Goal: Navigation & Orientation: Find specific page/section

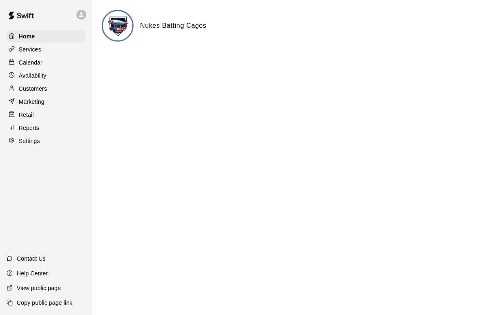
click at [42, 87] on p "Customers" at bounding box center [33, 89] width 28 height 8
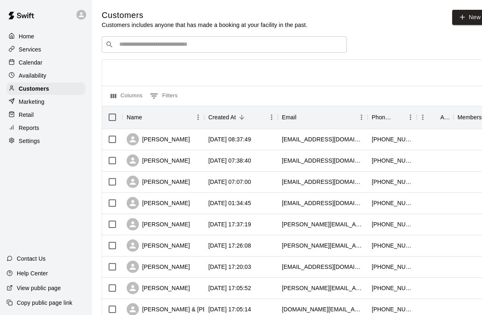
click at [151, 90] on button "0 Filters" at bounding box center [164, 95] width 32 height 13
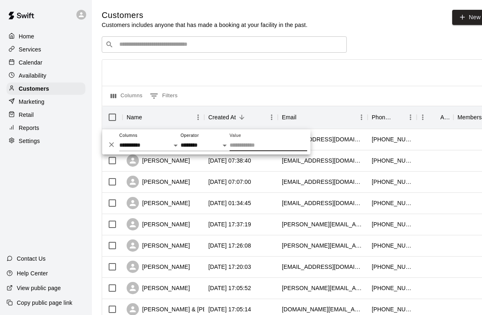
click at [70, 185] on div "Home Services Calendar Availability Customers Marketing Retail Reports Settings…" at bounding box center [46, 157] width 92 height 315
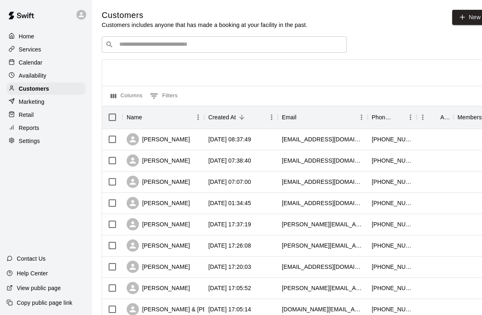
click at [36, 61] on p "Calendar" at bounding box center [31, 62] width 24 height 8
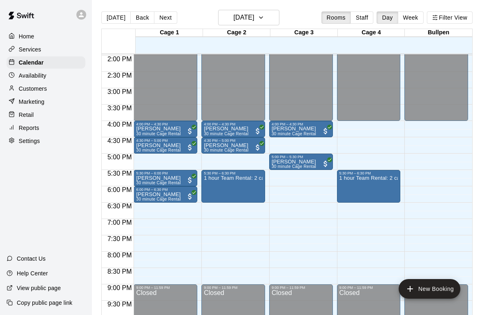
scroll to position [447, 0]
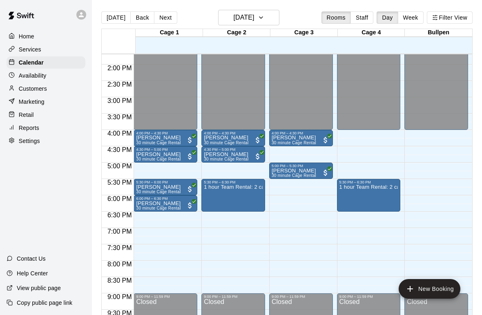
click at [21, 49] on p "Services" at bounding box center [30, 49] width 22 height 8
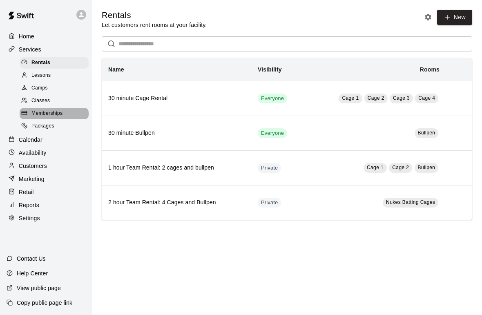
click at [36, 113] on span "Memberships" at bounding box center [46, 113] width 31 height 8
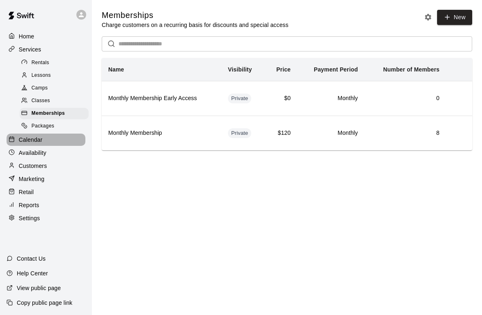
click at [41, 139] on p "Calendar" at bounding box center [31, 140] width 24 height 8
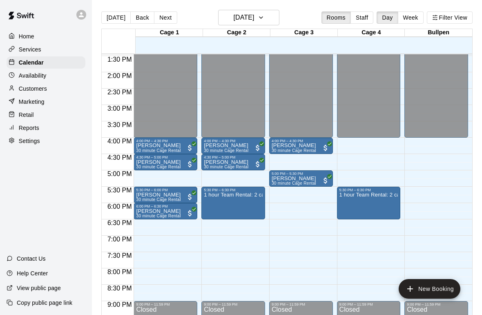
scroll to position [440, 0]
click at [256, 194] on p "1 hour Team Rental: 2 cages and bullpen" at bounding box center [233, 194] width 59 height 0
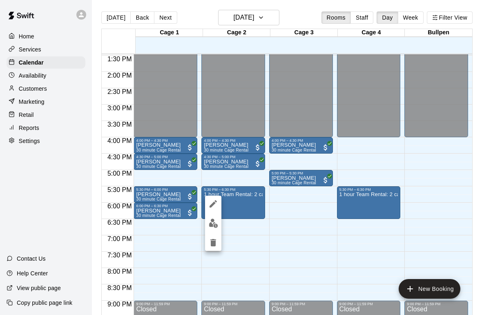
click at [276, 238] on div at bounding box center [241, 157] width 482 height 315
click at [447, 285] on button "New Booking" at bounding box center [430, 289] width 62 height 20
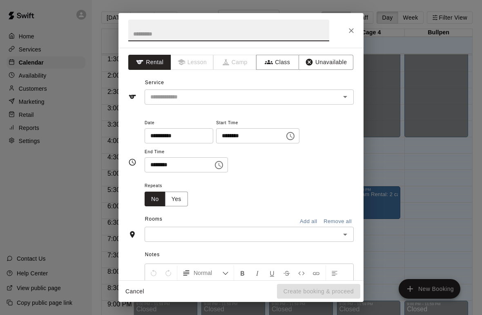
click at [345, 98] on icon "Open" at bounding box center [345, 97] width 10 height 10
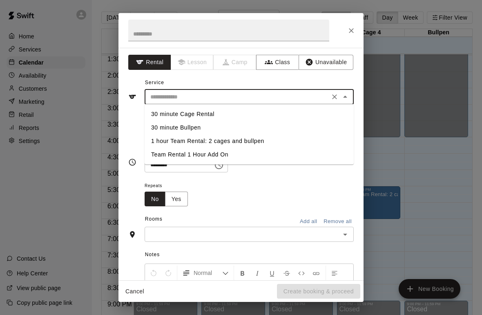
click at [222, 109] on li "30 minute Cage Rental" at bounding box center [249, 113] width 209 height 13
type input "**********"
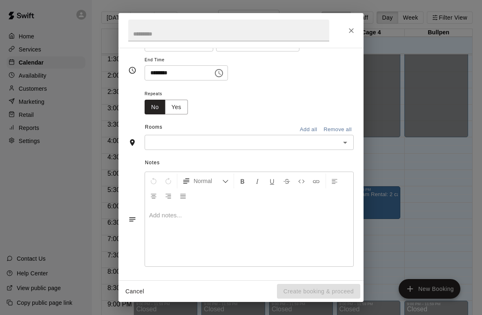
scroll to position [91, 0]
click at [350, 142] on button "Open" at bounding box center [344, 142] width 11 height 11
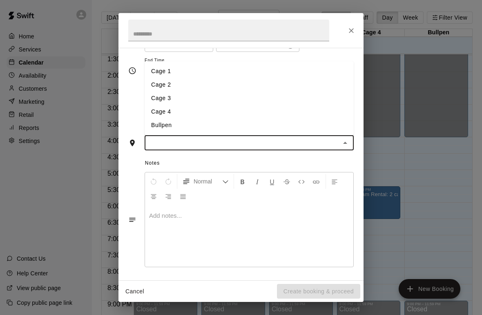
click at [356, 31] on button "Close" at bounding box center [351, 30] width 15 height 15
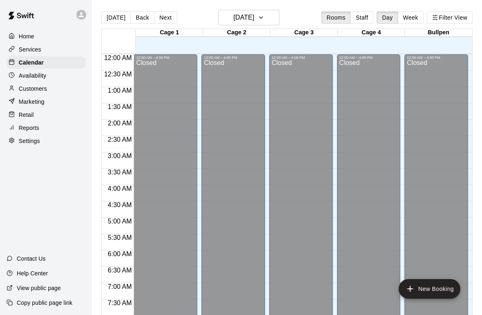
scroll to position [0, 0]
click at [264, 15] on icon "button" at bounding box center [261, 18] width 7 height 10
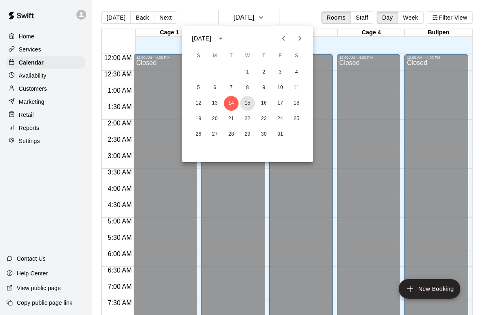
click at [246, 102] on button "15" at bounding box center [247, 103] width 15 height 15
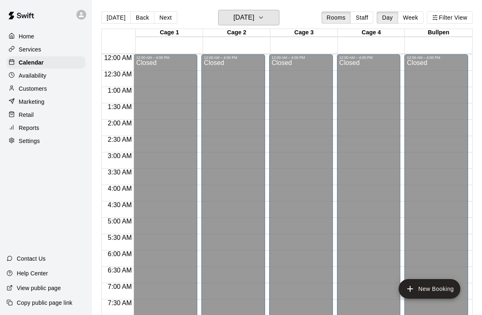
click at [264, 19] on icon "button" at bounding box center [261, 18] width 7 height 10
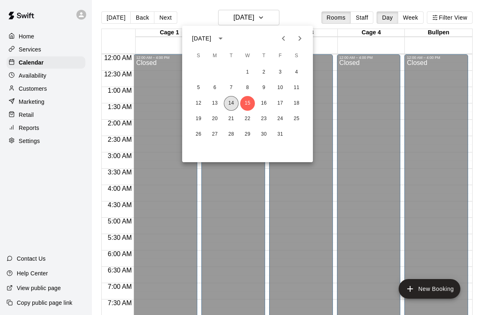
click at [232, 100] on button "14" at bounding box center [231, 103] width 15 height 15
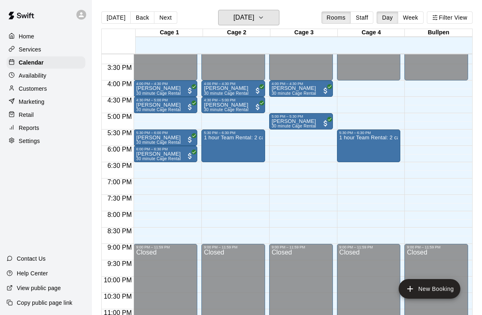
scroll to position [492, 0]
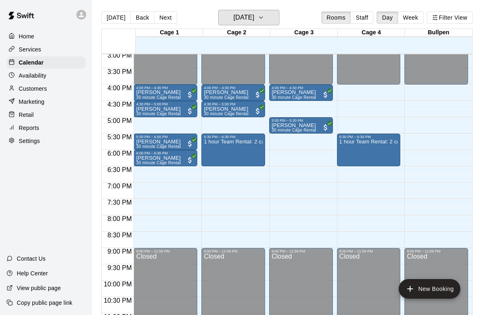
click at [264, 21] on icon "button" at bounding box center [261, 18] width 7 height 10
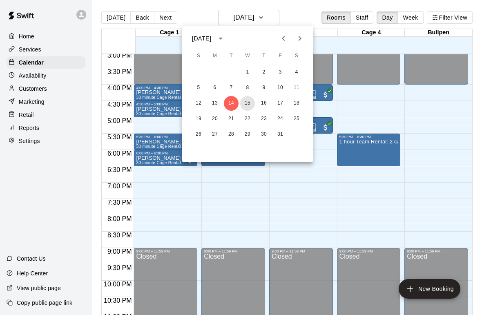
click at [245, 104] on button "15" at bounding box center [247, 103] width 15 height 15
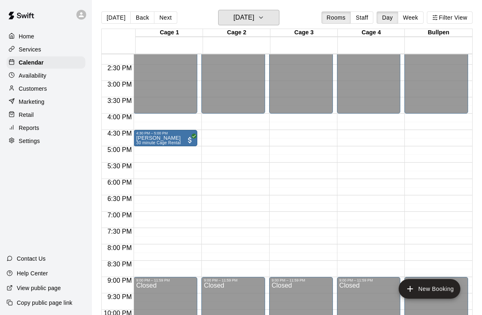
scroll to position [493, 0]
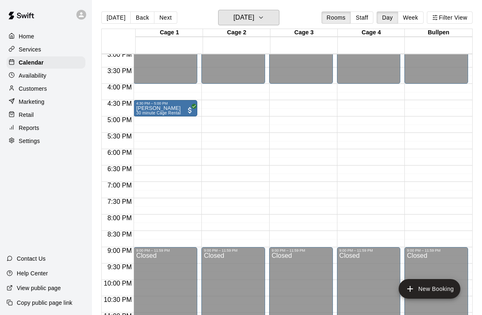
click at [264, 16] on icon "button" at bounding box center [261, 18] width 7 height 10
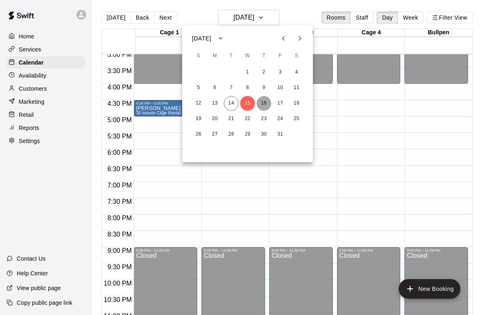
click at [265, 104] on button "16" at bounding box center [263, 103] width 15 height 15
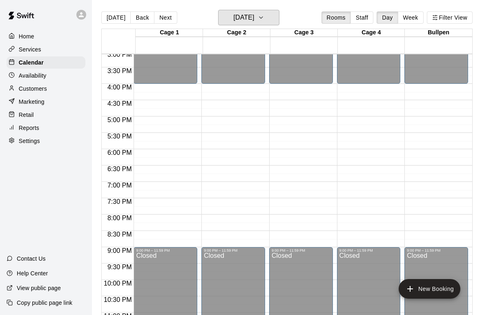
click at [278, 15] on button "Thursday Oct 16" at bounding box center [248, 18] width 61 height 16
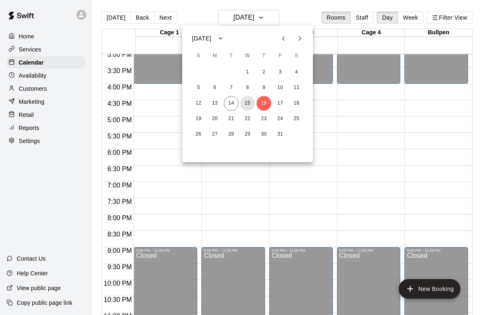
click at [249, 101] on button "15" at bounding box center [247, 103] width 15 height 15
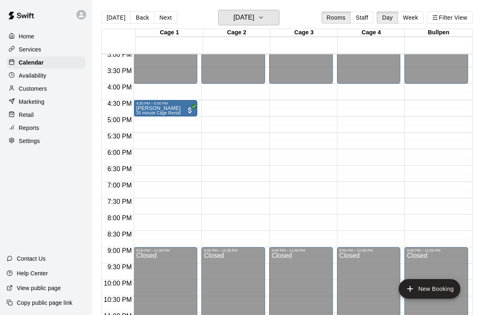
click at [264, 16] on icon "button" at bounding box center [261, 18] width 7 height 10
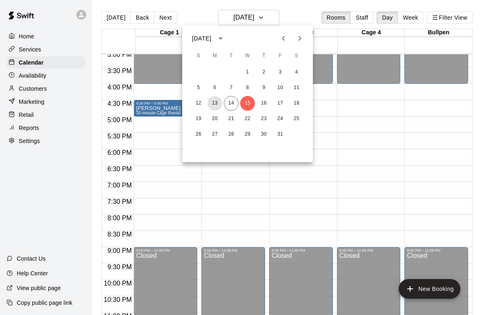
click at [221, 104] on button "13" at bounding box center [214, 103] width 15 height 15
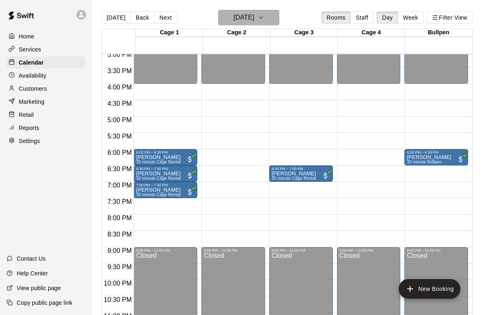
click at [270, 12] on button "Monday Oct 13" at bounding box center [248, 18] width 61 height 16
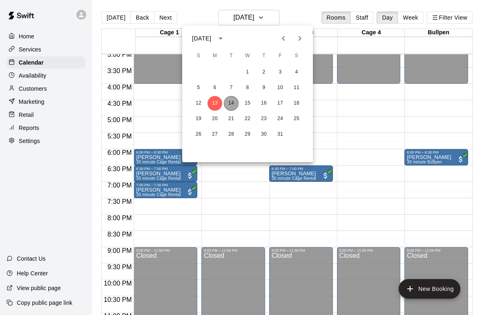
click at [231, 104] on button "14" at bounding box center [231, 103] width 15 height 15
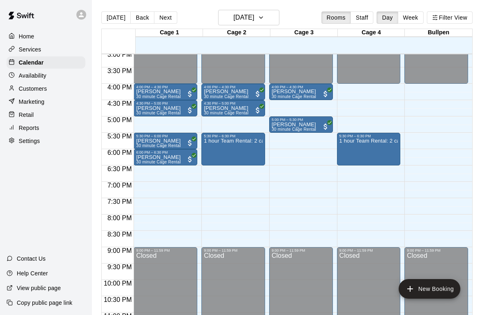
click at [42, 88] on p "Customers" at bounding box center [33, 89] width 28 height 8
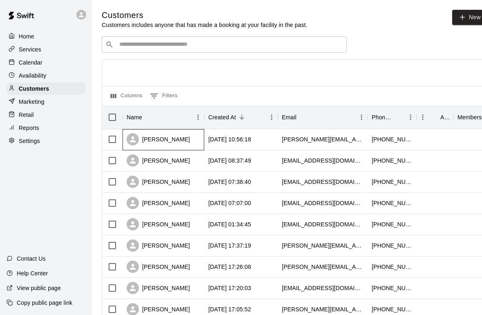
click at [174, 135] on div "[PERSON_NAME]" at bounding box center [158, 139] width 63 height 12
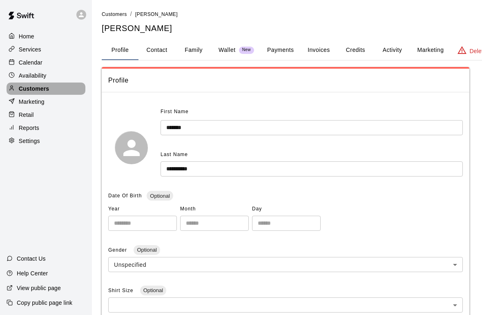
click at [24, 90] on p "Customers" at bounding box center [34, 89] width 30 height 8
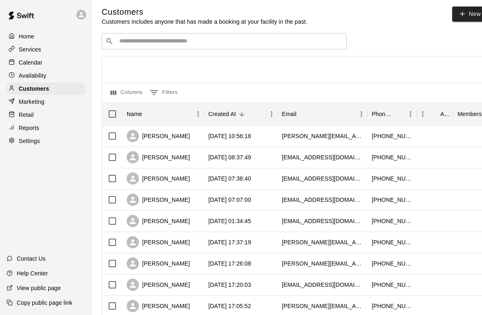
click at [42, 147] on div "Settings" at bounding box center [46, 141] width 79 height 12
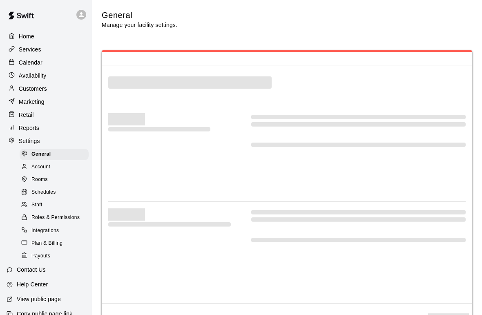
scroll to position [1850, 0]
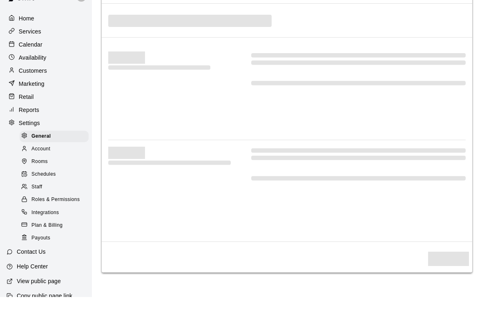
select select "**"
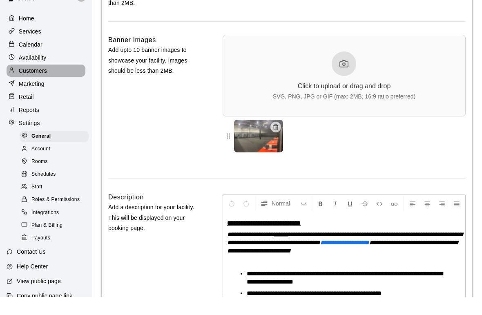
click at [43, 85] on p "Customers" at bounding box center [33, 89] width 28 height 8
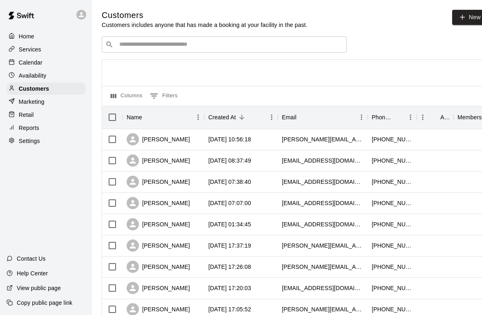
click at [38, 92] on p "Customers" at bounding box center [34, 89] width 30 height 8
click at [37, 91] on p "Customers" at bounding box center [34, 89] width 30 height 8
click at [33, 136] on div "Settings" at bounding box center [46, 141] width 79 height 12
select select "**"
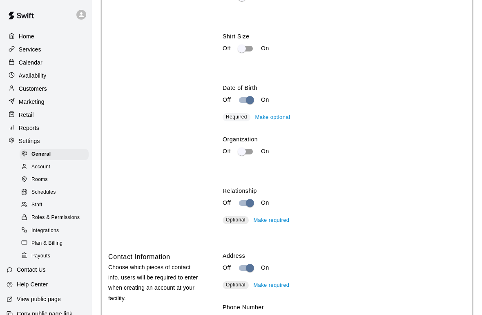
scroll to position [1299, 0]
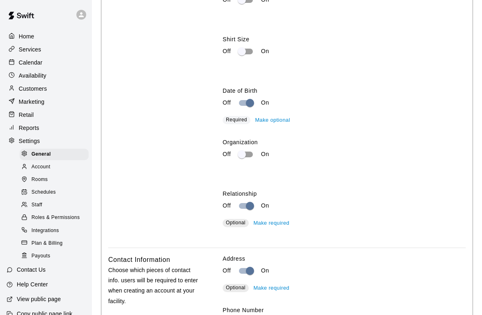
click at [37, 54] on div "Services" at bounding box center [46, 49] width 79 height 12
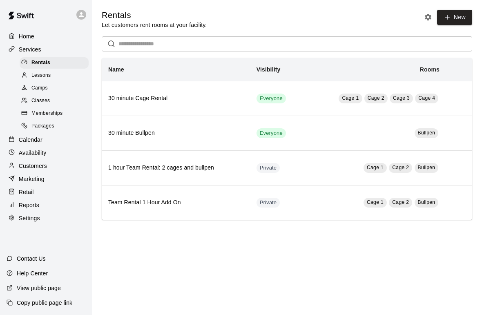
click at [21, 35] on p "Home" at bounding box center [27, 36] width 16 height 8
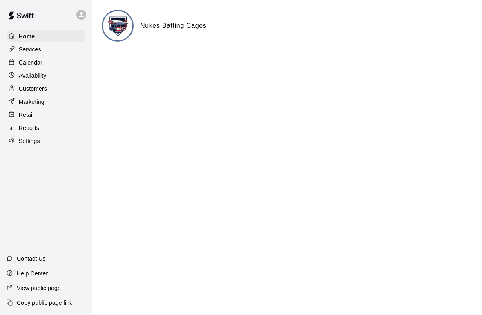
click at [26, 85] on p "Customers" at bounding box center [33, 89] width 28 height 8
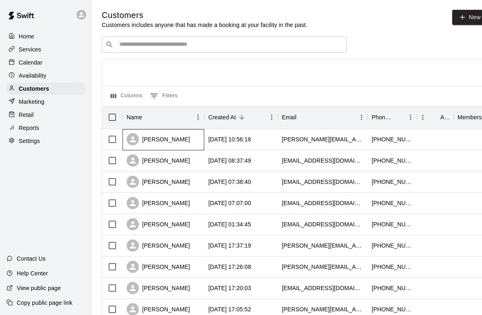
click at [174, 141] on div "[PERSON_NAME]" at bounding box center [158, 139] width 63 height 12
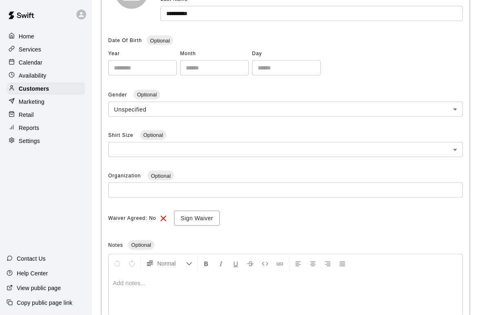
scroll to position [156, 0]
click at [30, 90] on p "Customers" at bounding box center [34, 89] width 30 height 8
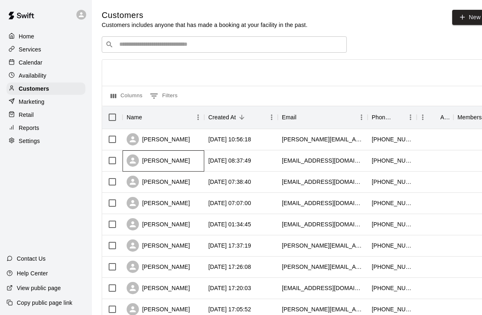
click at [151, 160] on div "[PERSON_NAME]" at bounding box center [158, 160] width 63 height 12
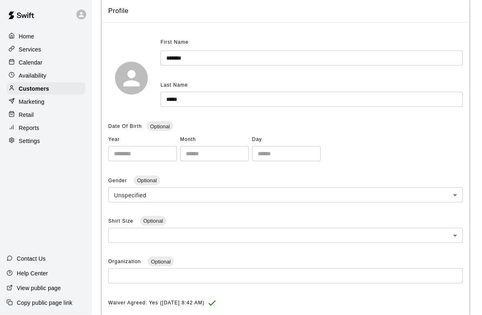
scroll to position [70, 0]
click at [42, 90] on p "Customers" at bounding box center [34, 89] width 30 height 8
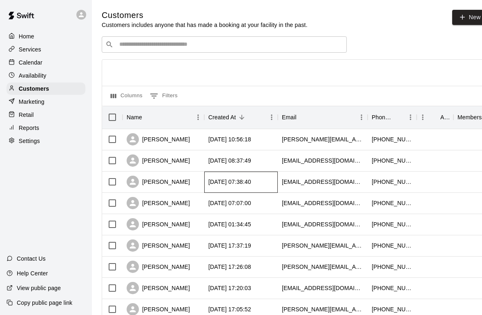
click at [243, 183] on div "[DATE] 07:38:40" at bounding box center [229, 182] width 43 height 8
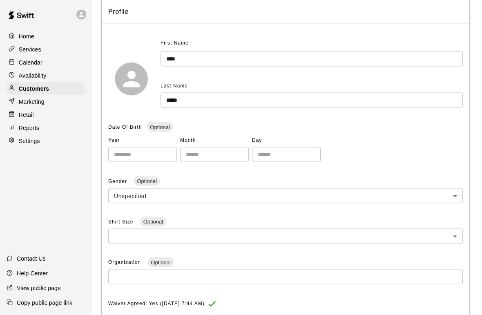
scroll to position [62, 0]
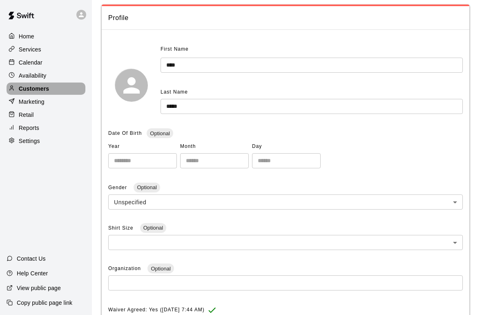
click at [32, 88] on p "Customers" at bounding box center [34, 89] width 30 height 8
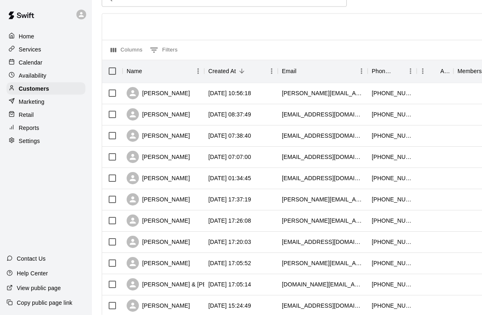
scroll to position [47, 0]
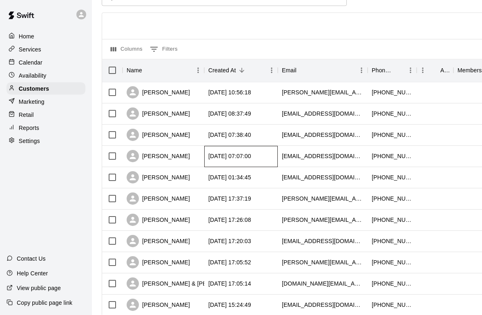
click at [240, 159] on div "[DATE] 07:07:00" at bounding box center [229, 156] width 43 height 8
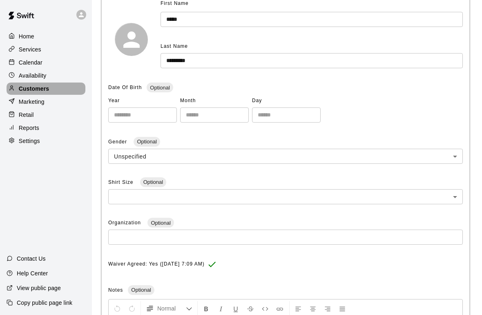
click at [34, 89] on p "Customers" at bounding box center [34, 89] width 30 height 8
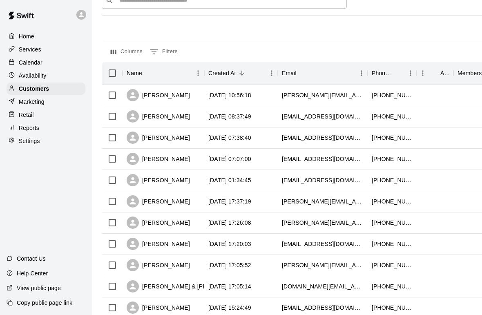
scroll to position [44, 0]
click at [152, 185] on div "[PERSON_NAME]" at bounding box center [158, 180] width 63 height 12
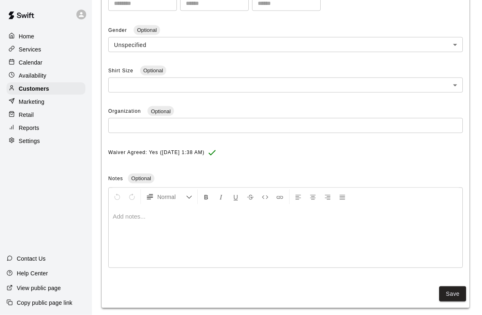
scroll to position [220, 0]
click at [27, 92] on p "Customers" at bounding box center [34, 89] width 30 height 8
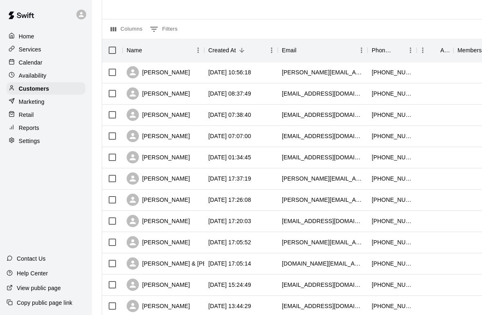
scroll to position [70, 0]
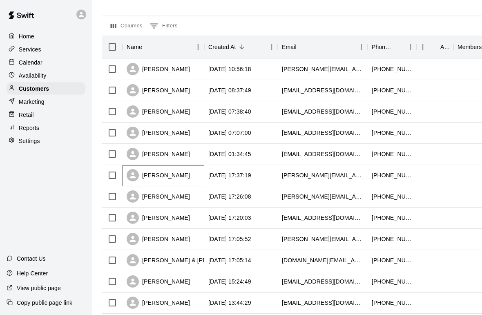
click at [192, 176] on div "[PERSON_NAME]" at bounding box center [163, 175] width 82 height 21
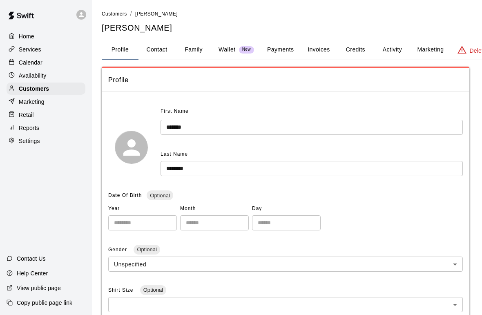
scroll to position [1, 0]
click at [28, 89] on p "Customers" at bounding box center [34, 89] width 30 height 8
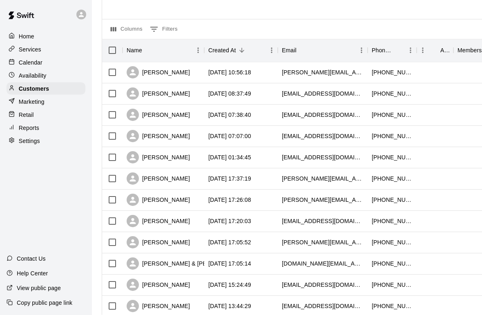
scroll to position [68, 0]
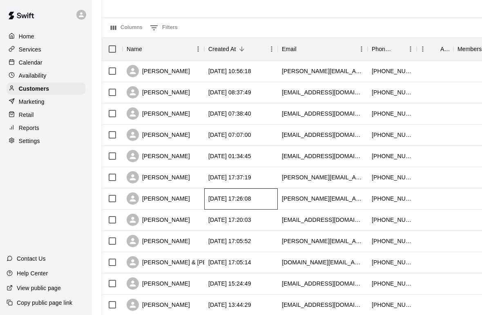
click at [244, 197] on div "[DATE] 17:26:08" at bounding box center [229, 198] width 43 height 8
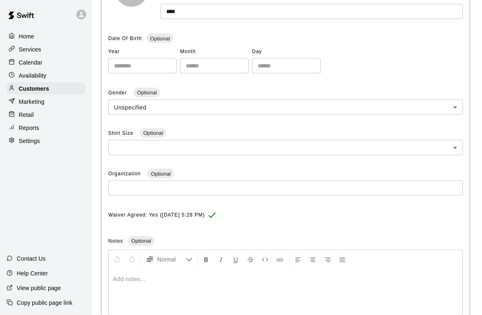
scroll to position [157, 0]
click at [69, 83] on div "Customers" at bounding box center [46, 88] width 79 height 12
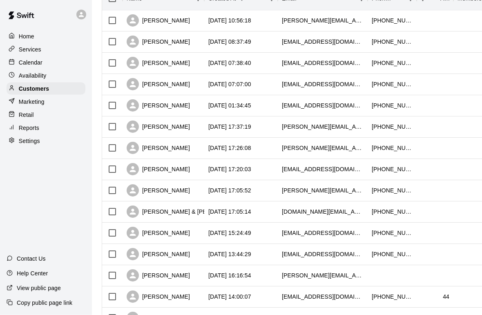
scroll to position [119, 0]
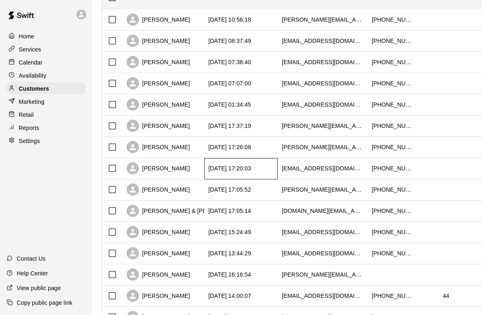
click at [234, 171] on div "[DATE] 17:20:03" at bounding box center [229, 169] width 43 height 8
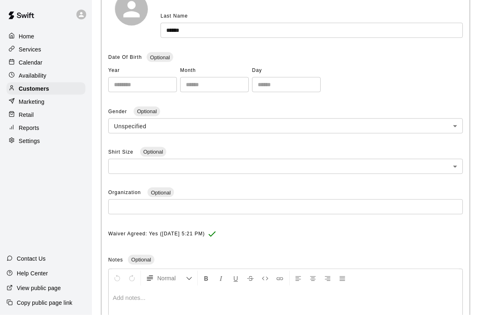
scroll to position [135, 0]
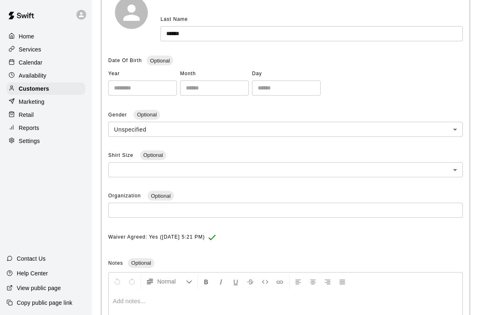
click at [63, 87] on div "Customers" at bounding box center [46, 88] width 79 height 12
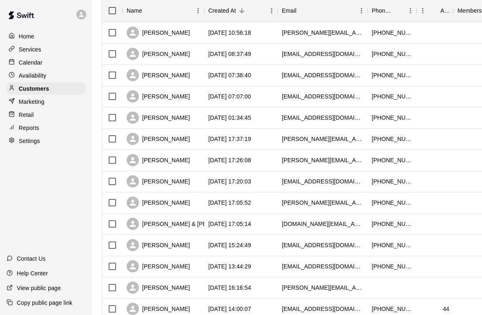
scroll to position [107, 0]
click at [207, 205] on div "[DATE] 17:05:52" at bounding box center [240, 202] width 73 height 21
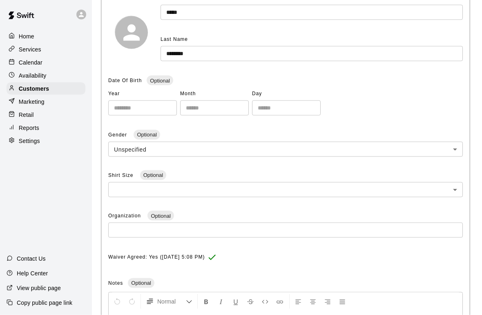
click at [73, 86] on div "Customers" at bounding box center [46, 88] width 79 height 12
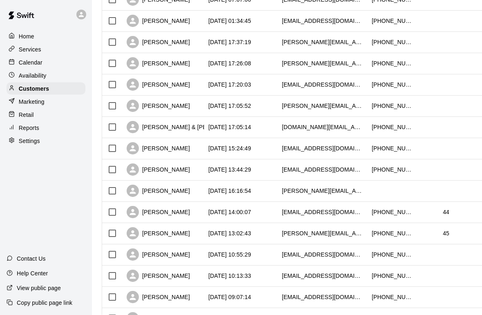
scroll to position [206, 0]
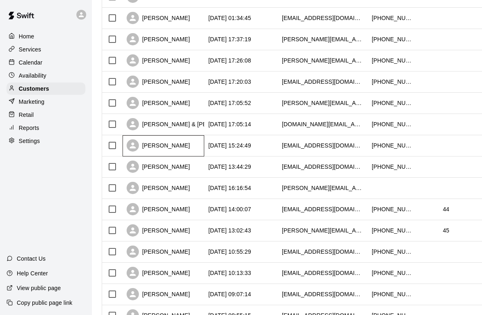
click at [145, 147] on div "[PERSON_NAME]" at bounding box center [158, 145] width 63 height 12
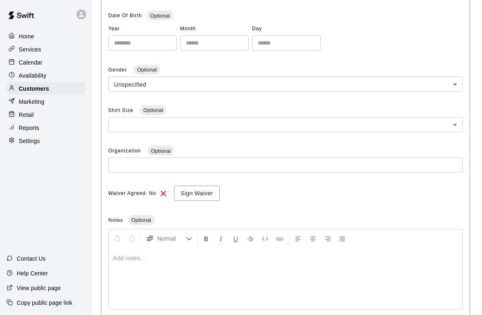
scroll to position [180, 0]
click at [24, 90] on p "Customers" at bounding box center [34, 89] width 30 height 8
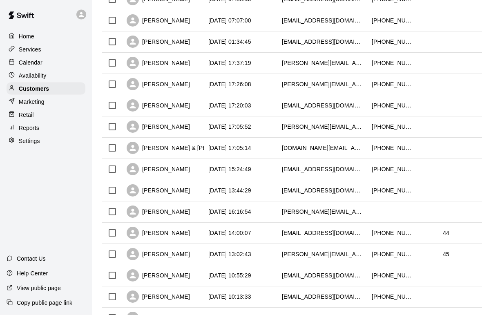
scroll to position [183, 0]
click at [160, 236] on div "[PERSON_NAME]" at bounding box center [158, 233] width 63 height 12
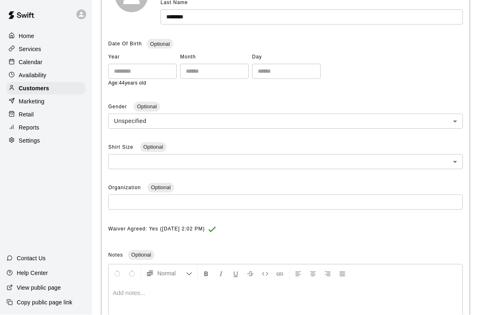
scroll to position [152, 0]
click at [22, 87] on p "Customers" at bounding box center [34, 89] width 30 height 8
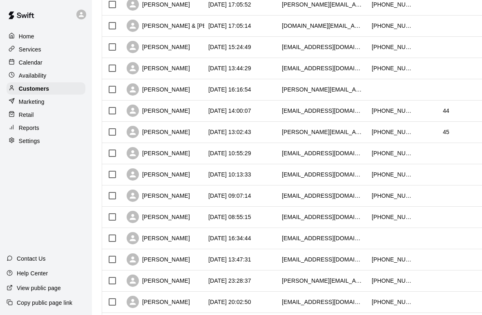
scroll to position [309, 0]
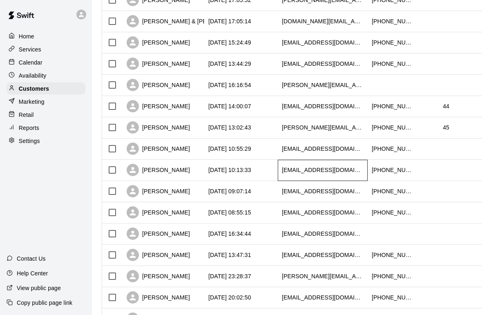
click at [318, 167] on div "[EMAIL_ADDRESS][DOMAIN_NAME]" at bounding box center [323, 170] width 82 height 8
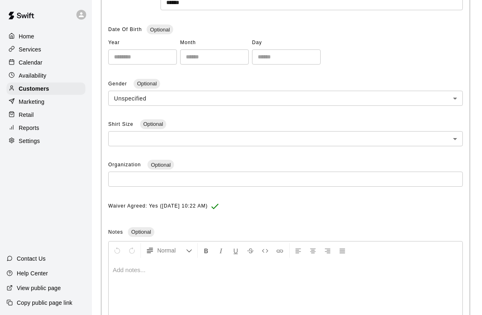
scroll to position [225, 0]
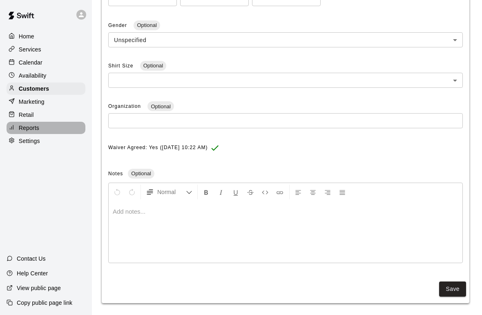
click at [24, 127] on p "Reports" at bounding box center [29, 128] width 20 height 8
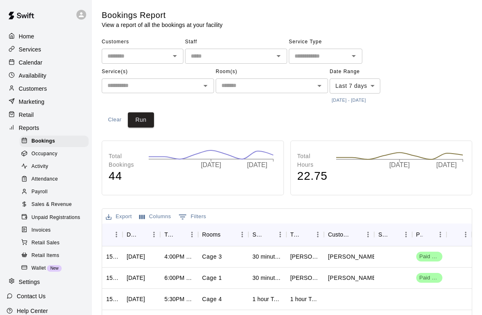
click at [46, 205] on span "Sales & Revenue" at bounding box center [51, 204] width 40 height 8
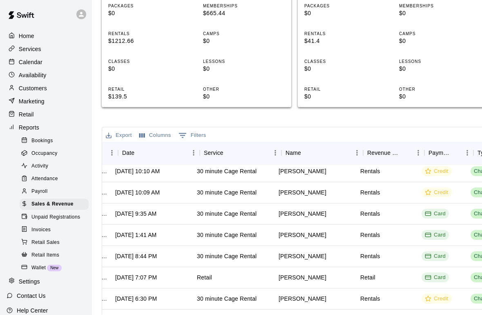
scroll to position [4, 33]
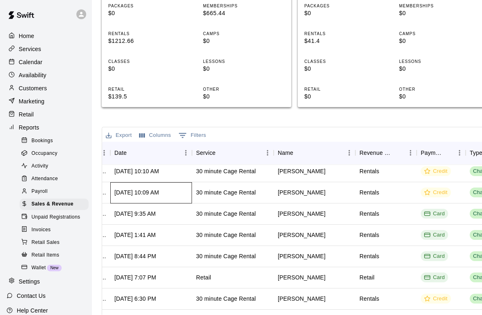
click at [136, 194] on div "Oct 14, 2025 at 10:09 AM" at bounding box center [136, 193] width 45 height 8
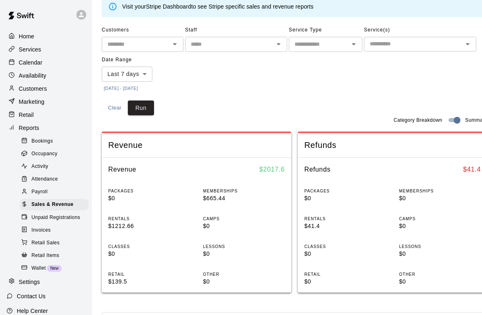
scroll to position [0, 21]
click at [142, 71] on body "Home Services Calendar Availability Customers Marketing Retail Reports Bookings…" at bounding box center [241, 281] width 482 height 639
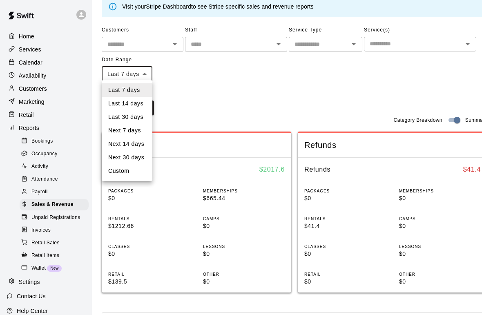
click at [110, 103] on li "Last 14 days" at bounding box center [127, 103] width 51 height 13
type input "******"
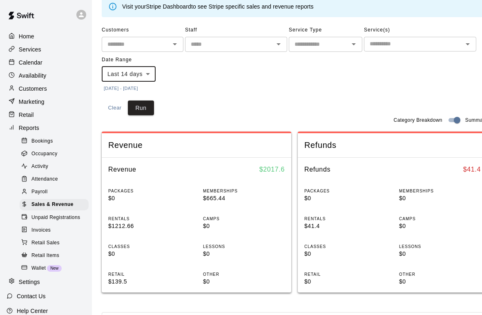
click at [136, 107] on button "Run" at bounding box center [141, 107] width 26 height 15
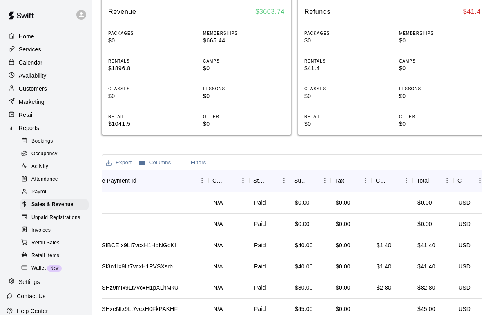
scroll to position [0, 452]
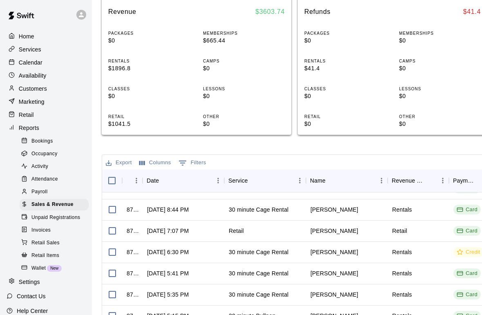
click at [31, 90] on p "Customers" at bounding box center [33, 89] width 28 height 8
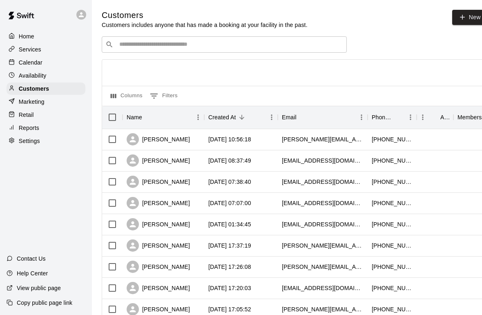
click at [273, 44] on input "Search customers by name or email" at bounding box center [230, 44] width 226 height 8
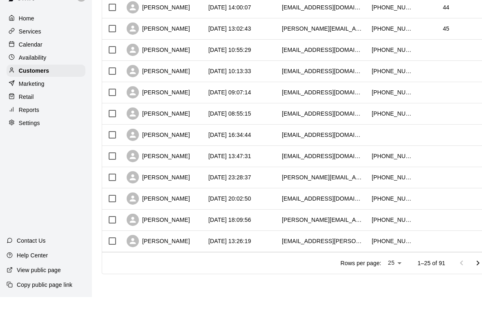
type input "*****"
click at [474, 276] on icon "Go to next page" at bounding box center [478, 281] width 10 height 10
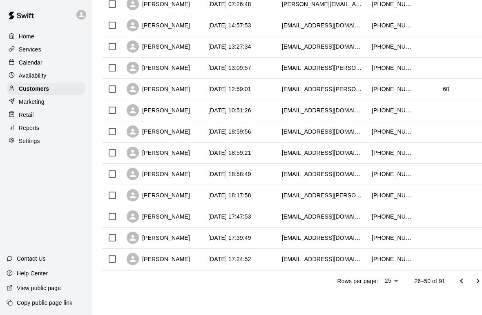
click at [480, 277] on icon "Go to next page" at bounding box center [478, 281] width 10 height 10
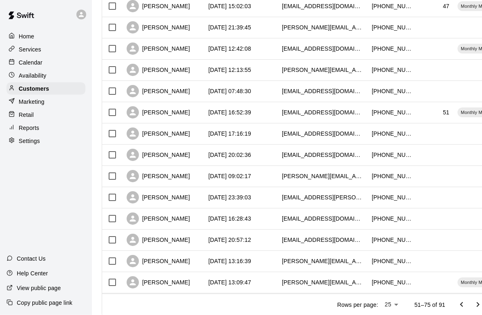
scroll to position [367, 0]
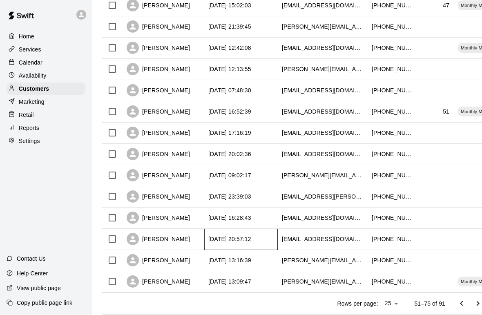
click at [249, 238] on div "2025-08-24 20:57:12" at bounding box center [229, 239] width 43 height 8
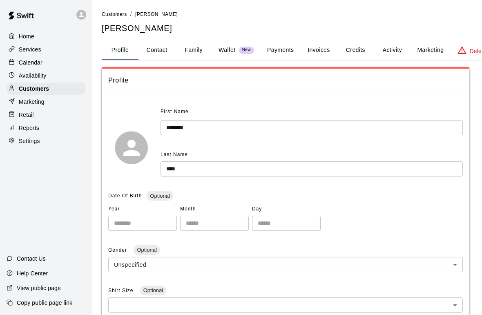
click at [358, 49] on button "Credits" at bounding box center [355, 50] width 37 height 20
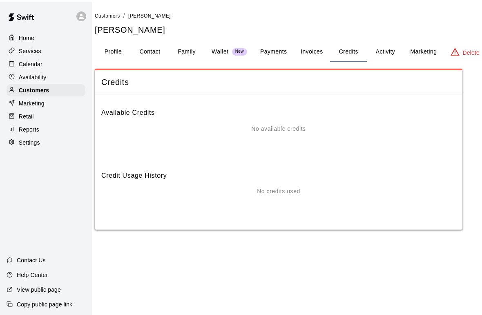
scroll to position [0, 21]
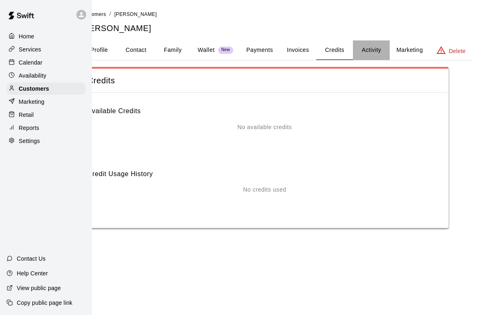
click at [380, 42] on button "Activity" at bounding box center [371, 50] width 37 height 20
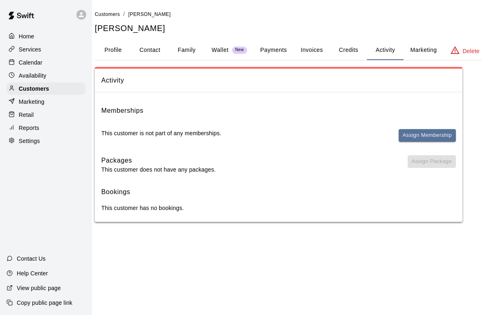
scroll to position [0, 0]
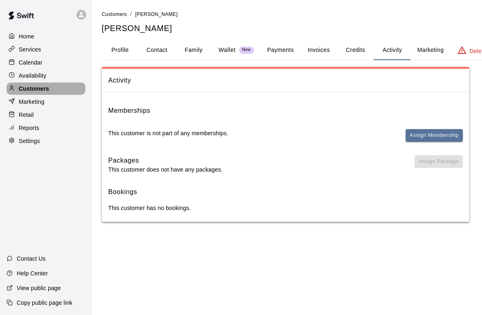
click at [25, 86] on p "Customers" at bounding box center [34, 89] width 30 height 8
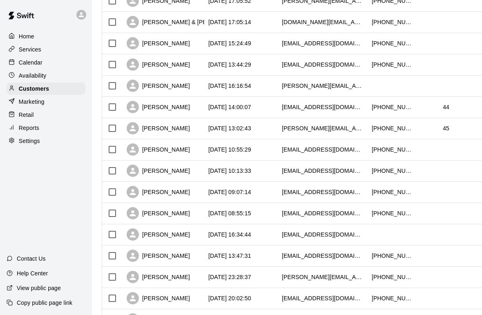
scroll to position [309, 0]
click at [196, 169] on div "[PERSON_NAME]" at bounding box center [163, 170] width 82 height 21
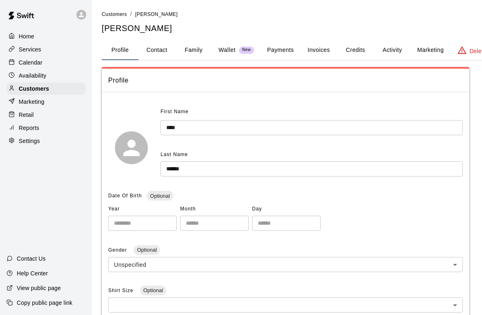
click at [358, 49] on button "Credits" at bounding box center [355, 50] width 37 height 20
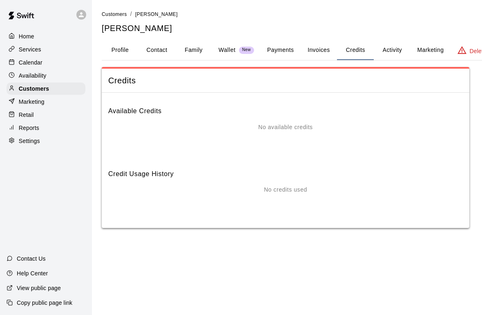
click at [365, 48] on button "Credits" at bounding box center [355, 50] width 37 height 20
click at [27, 89] on p "Customers" at bounding box center [34, 89] width 30 height 8
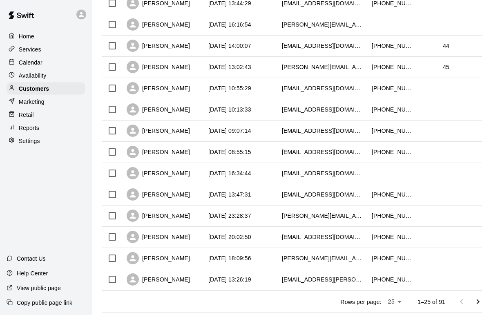
scroll to position [390, 0]
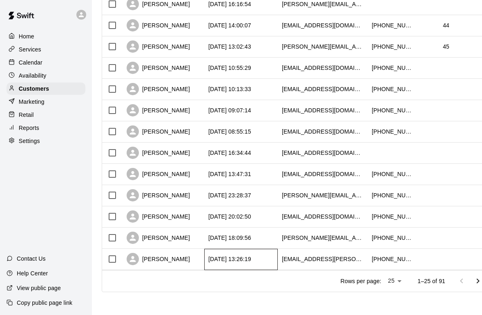
click at [229, 252] on div "[DATE] 13:26:19" at bounding box center [240, 259] width 73 height 21
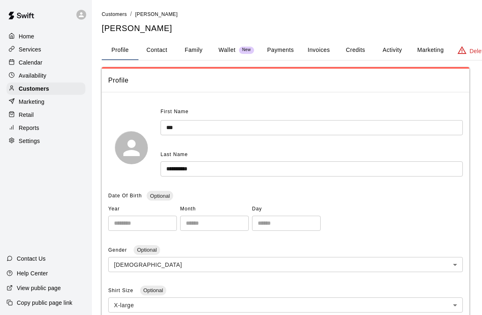
click at [284, 50] on button "Payments" at bounding box center [280, 50] width 40 height 20
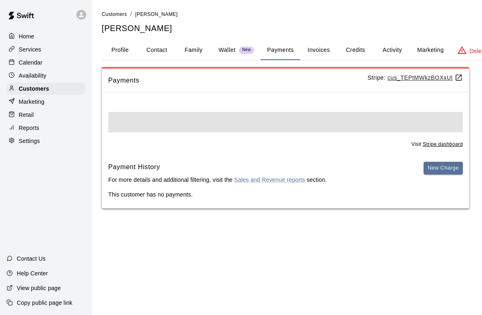
click at [327, 53] on button "Invoices" at bounding box center [318, 50] width 37 height 20
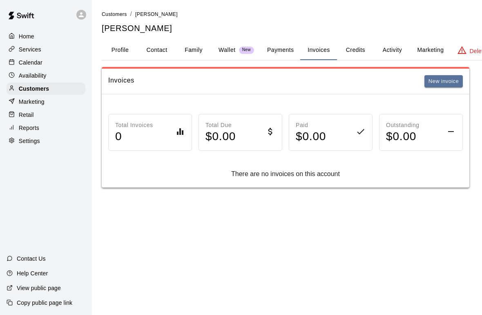
click at [354, 47] on button "Credits" at bounding box center [355, 50] width 37 height 20
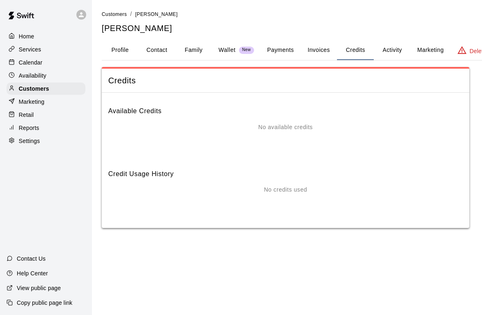
click at [120, 43] on button "Profile" at bounding box center [120, 50] width 37 height 20
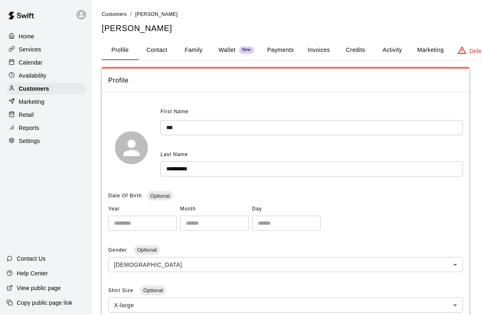
click at [23, 32] on div "Home" at bounding box center [46, 36] width 79 height 12
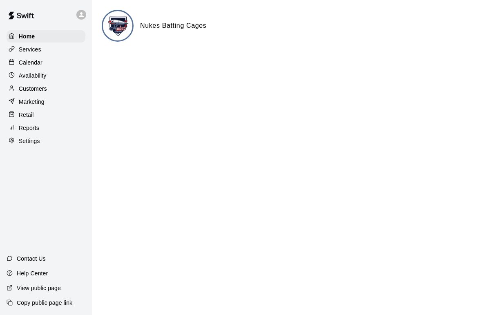
click at [25, 76] on p "Availability" at bounding box center [33, 75] width 28 height 8
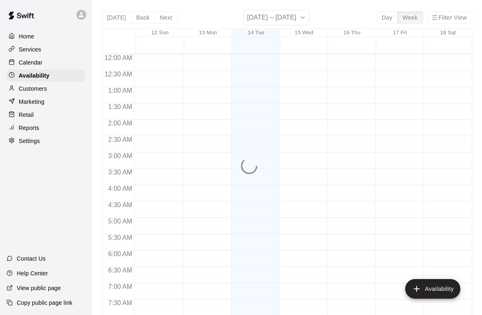
scroll to position [361, 0]
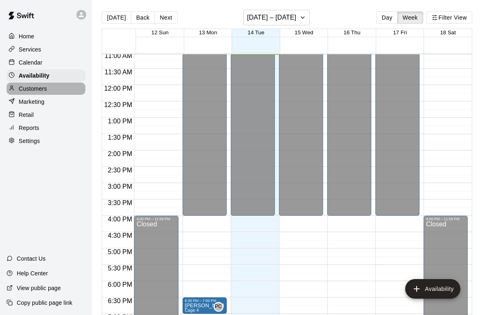
click at [24, 92] on p "Customers" at bounding box center [33, 89] width 28 height 8
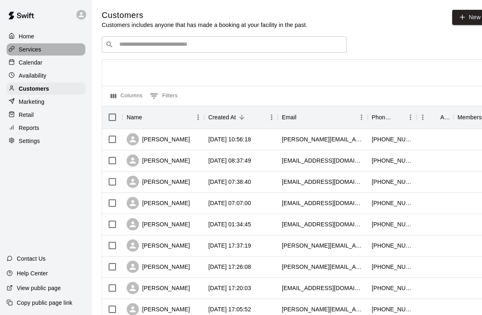
click at [25, 47] on p "Services" at bounding box center [30, 49] width 22 height 8
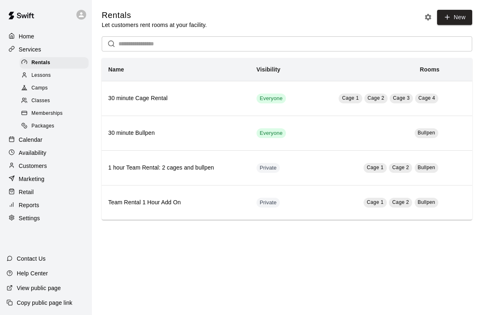
click at [33, 116] on span "Memberships" at bounding box center [46, 113] width 31 height 8
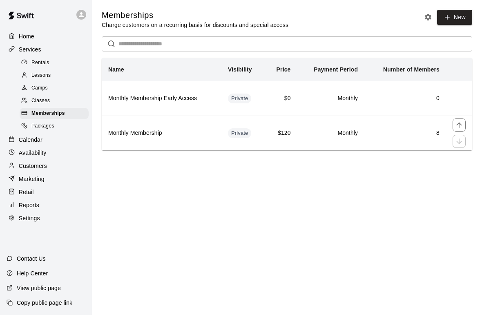
click at [370, 131] on td "8" at bounding box center [405, 133] width 82 height 35
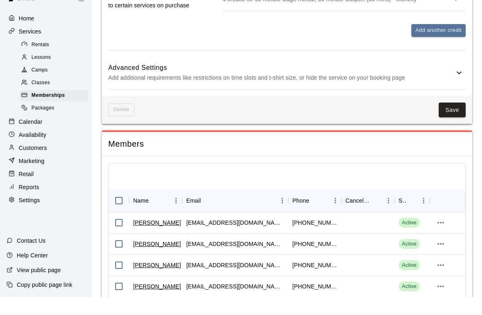
scroll to position [727, 0]
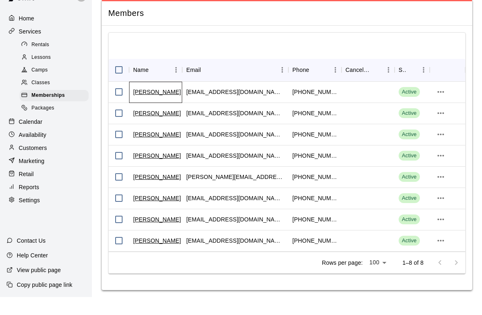
click at [158, 106] on link "[PERSON_NAME]" at bounding box center [157, 110] width 48 height 8
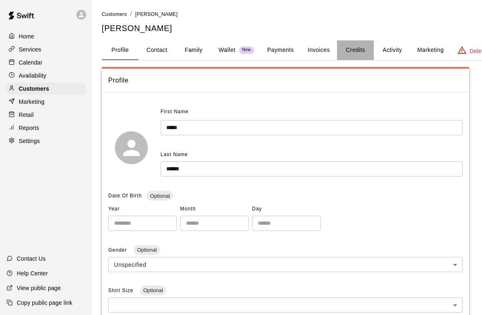
click at [356, 47] on button "Credits" at bounding box center [355, 50] width 37 height 20
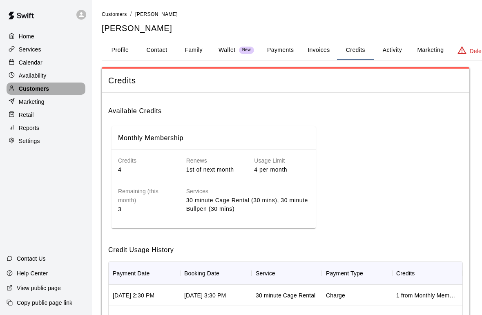
click at [45, 90] on p "Customers" at bounding box center [34, 89] width 30 height 8
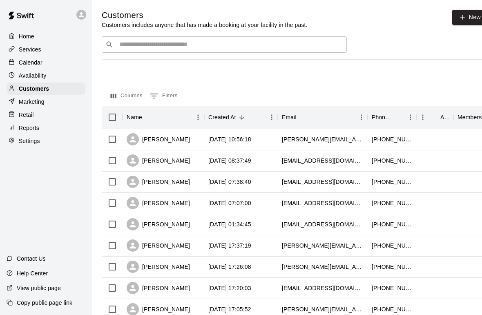
click at [22, 51] on p "Services" at bounding box center [30, 49] width 22 height 8
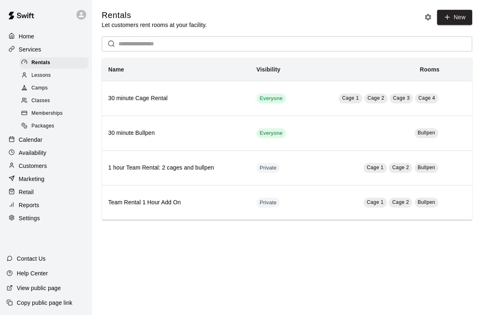
click at [33, 114] on span "Memberships" at bounding box center [46, 113] width 31 height 8
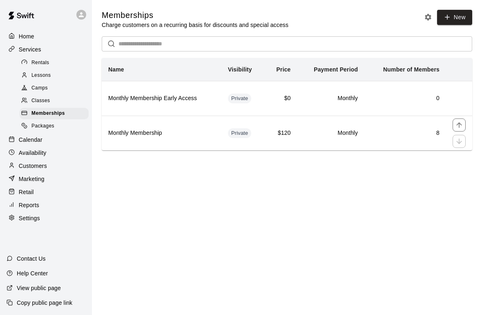
click at [310, 138] on td "Monthly" at bounding box center [330, 133] width 67 height 35
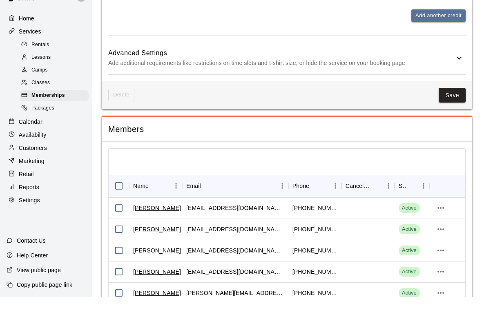
scroll to position [727, 0]
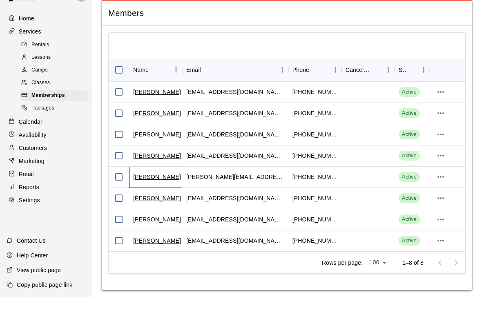
click at [160, 191] on link "[PERSON_NAME]" at bounding box center [157, 195] width 48 height 8
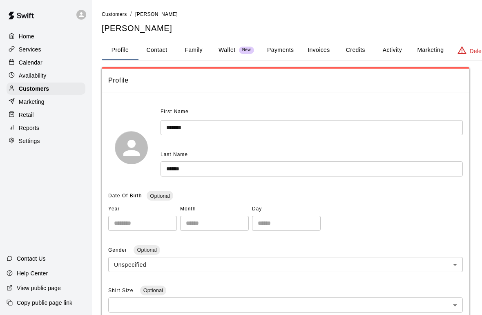
click at [358, 46] on button "Credits" at bounding box center [355, 50] width 37 height 20
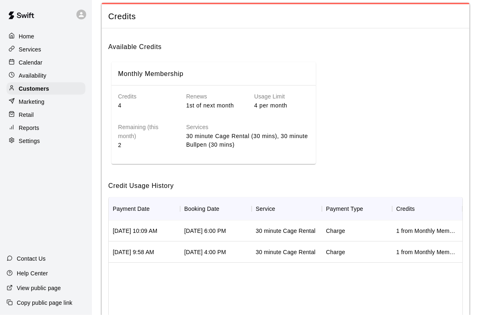
scroll to position [65, 0]
click at [29, 38] on p "Home" at bounding box center [27, 36] width 16 height 8
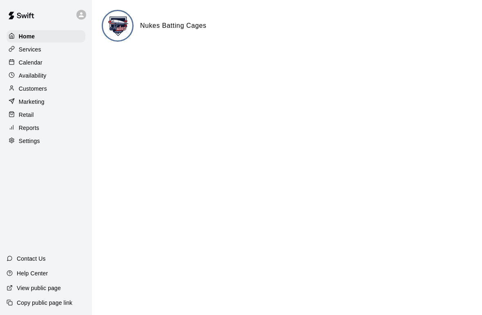
click at [42, 78] on p "Availability" at bounding box center [33, 75] width 28 height 8
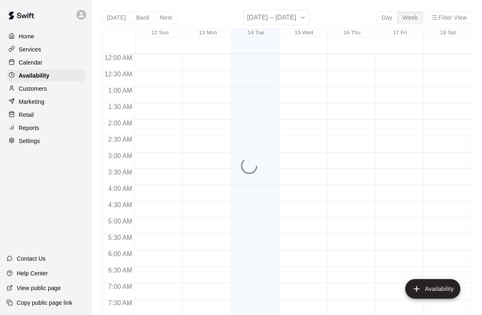
scroll to position [362, 0]
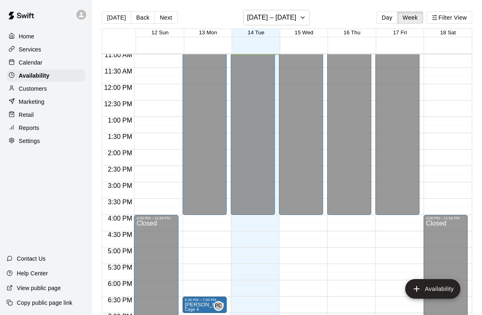
click at [39, 66] on p "Calendar" at bounding box center [31, 62] width 24 height 8
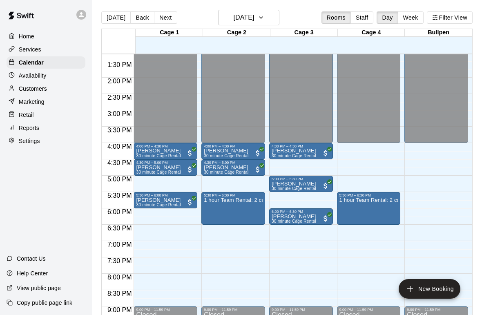
scroll to position [435, 0]
